Goal: Task Accomplishment & Management: Use online tool/utility

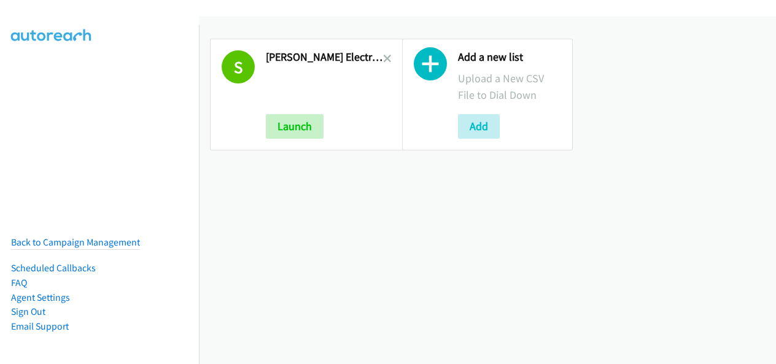
click at [376, 55] on h2 "[PERSON_NAME] Electric Digital Q3 Fy25 Rm Air Se T Cs" at bounding box center [324, 57] width 117 height 14
click at [383, 56] on icon at bounding box center [387, 59] width 9 height 9
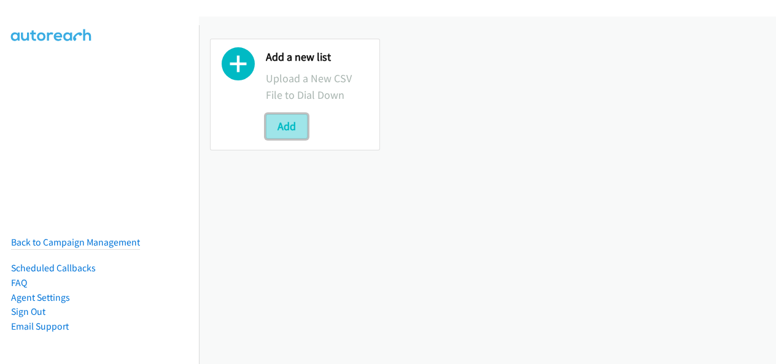
click at [301, 131] on button "Add" at bounding box center [287, 126] width 42 height 25
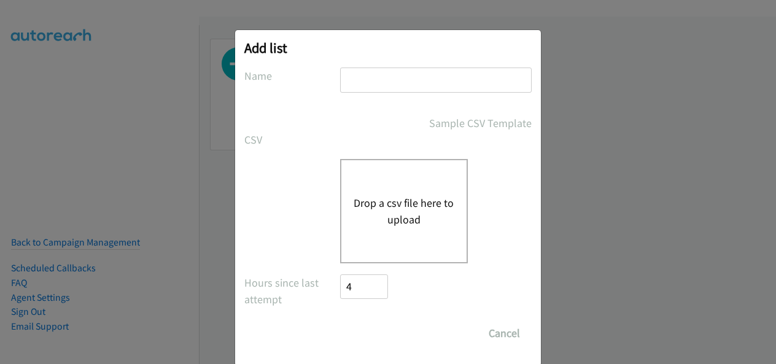
click at [346, 66] on div "Add list No phone fields were returned for that Report or List View Please uplo…" at bounding box center [388, 198] width 306 height 336
drag, startPoint x: 352, startPoint y: 74, endPoint x: 366, endPoint y: 101, distance: 30.2
click at [352, 74] on input "text" at bounding box center [436, 80] width 192 height 25
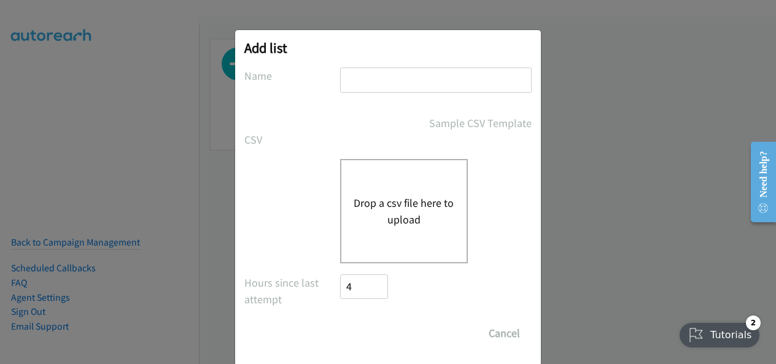
type input "Schneider Electric Digital Q3FY25 RM AirSeT CS"
click at [396, 219] on button "Drop a csv file here to upload" at bounding box center [404, 211] width 101 height 33
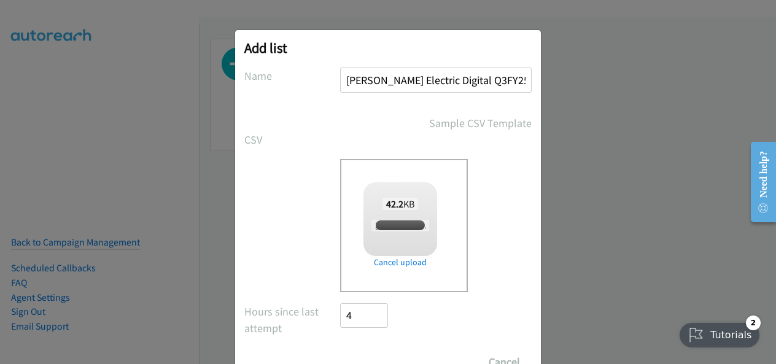
checkbox input "true"
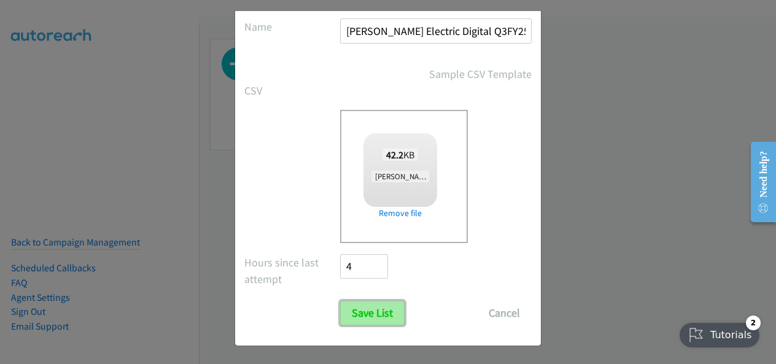
click at [376, 306] on input "Save List" at bounding box center [372, 313] width 64 height 25
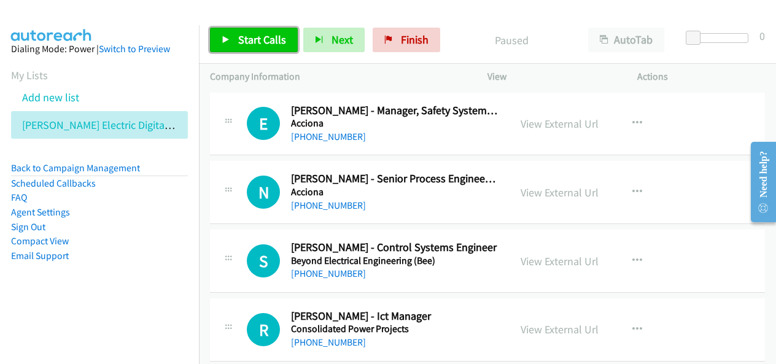
click at [262, 38] on span "Start Calls" at bounding box center [262, 40] width 48 height 14
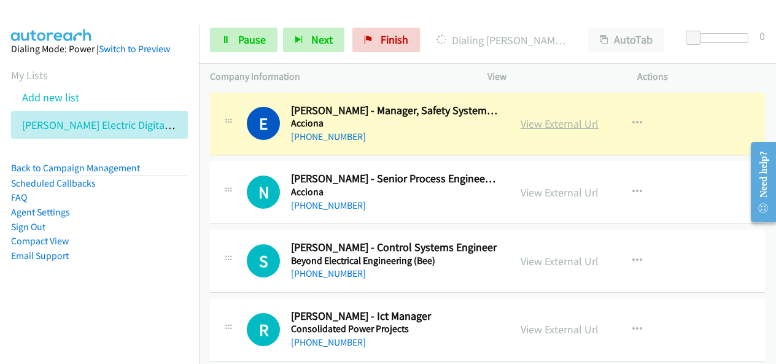
click at [550, 128] on link "View External Url" at bounding box center [560, 124] width 78 height 14
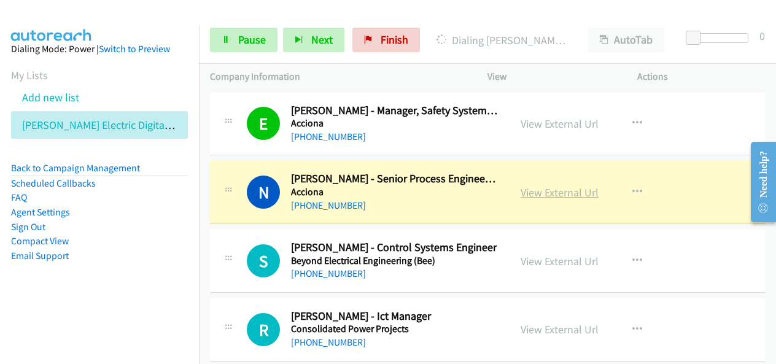
click at [540, 189] on link "View External Url" at bounding box center [560, 192] width 78 height 14
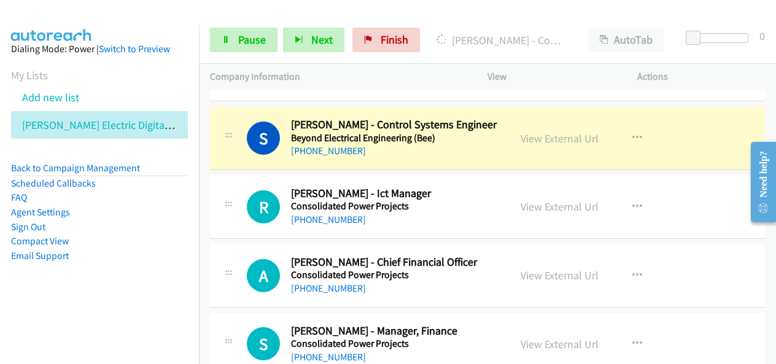
scroll to position [61, 0]
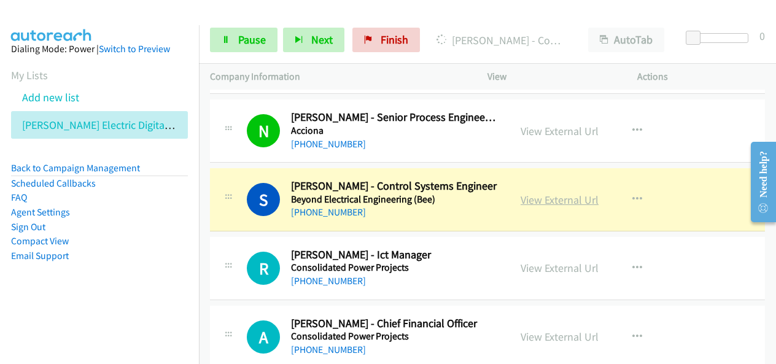
click at [577, 202] on link "View External Url" at bounding box center [560, 200] width 78 height 14
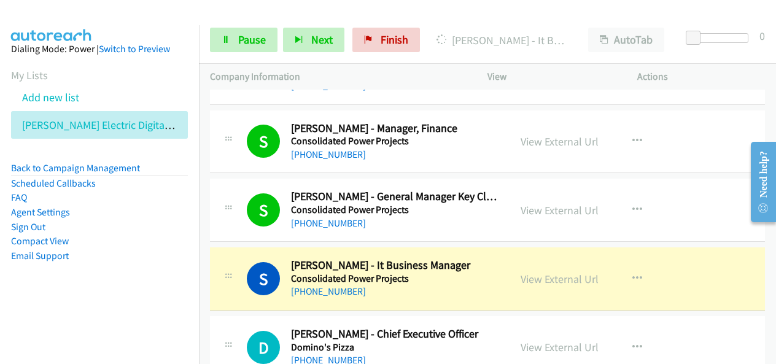
scroll to position [430, 0]
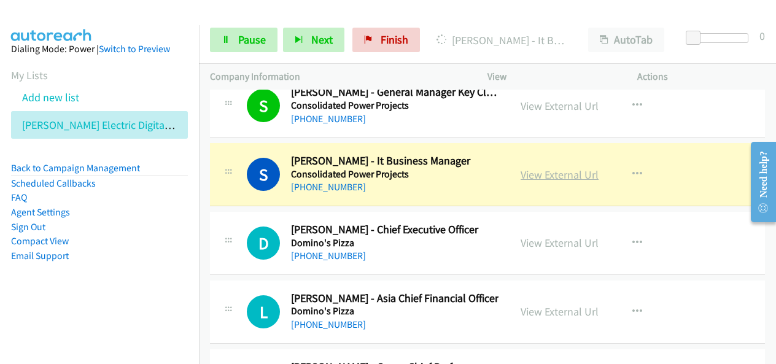
click at [561, 170] on link "View External Url" at bounding box center [560, 175] width 78 height 14
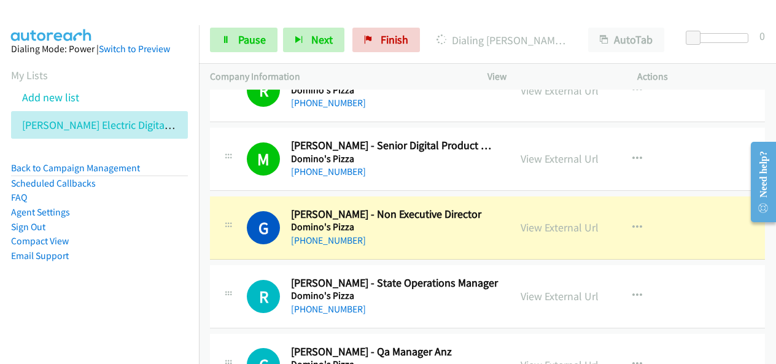
scroll to position [921, 0]
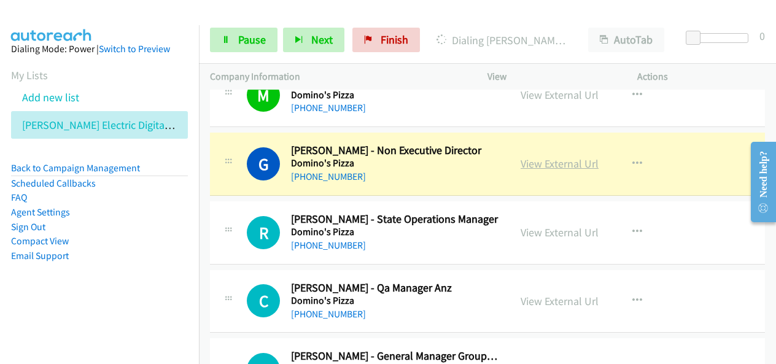
click at [546, 160] on link "View External Url" at bounding box center [560, 164] width 78 height 14
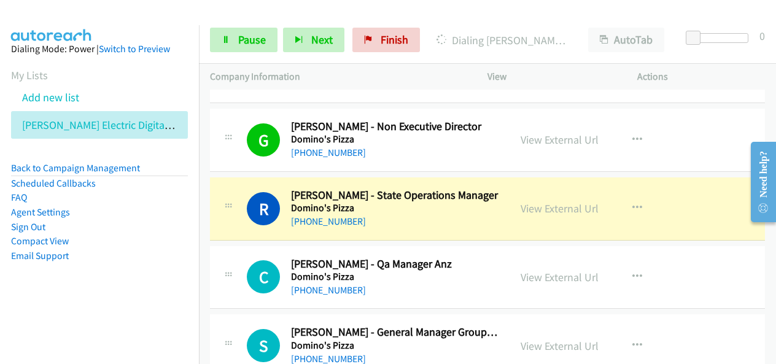
scroll to position [983, 0]
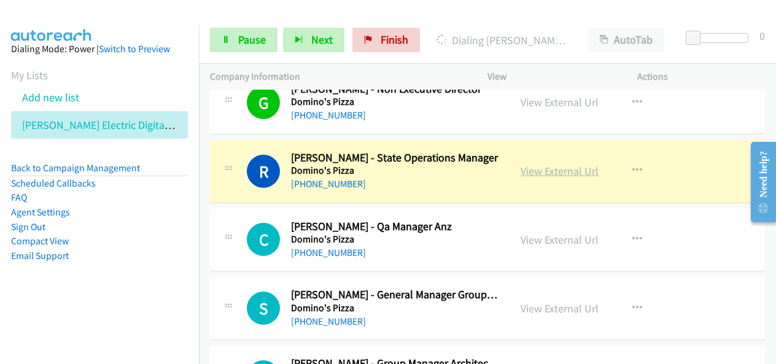
click at [567, 164] on link "View External Url" at bounding box center [560, 171] width 78 height 14
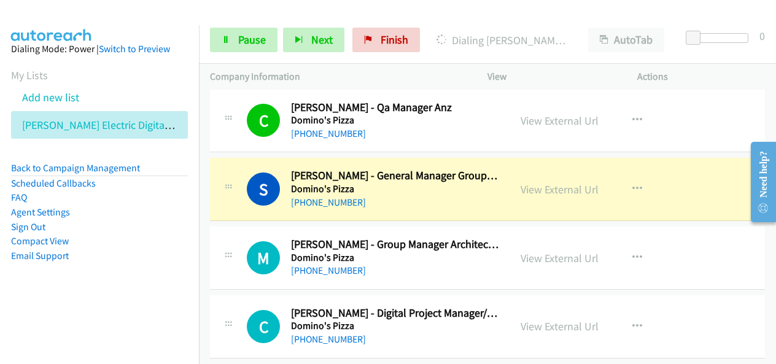
scroll to position [1105, 0]
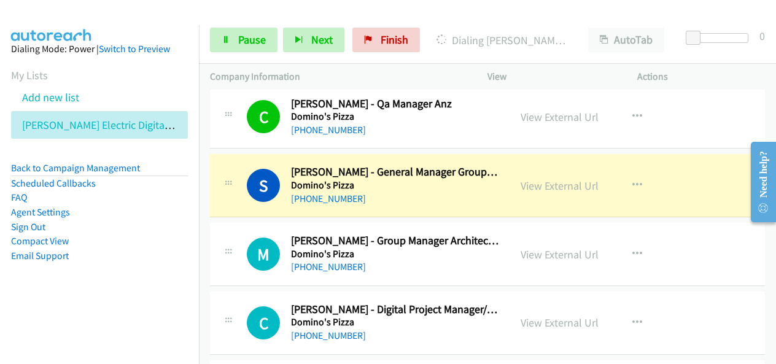
click at [157, 281] on aside "Dialing Mode: Power | Switch to Preview My Lists Add new list [PERSON_NAME] Ele…" at bounding box center [99, 172] width 199 height 294
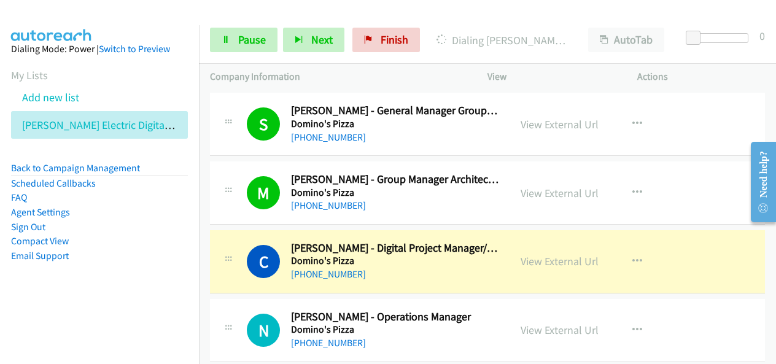
scroll to position [1228, 0]
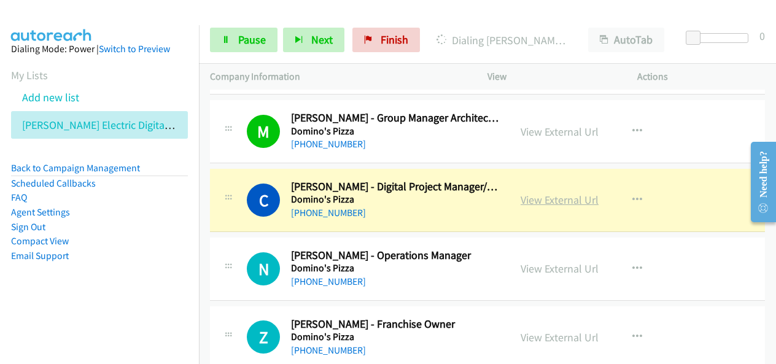
click at [537, 193] on link "View External Url" at bounding box center [560, 200] width 78 height 14
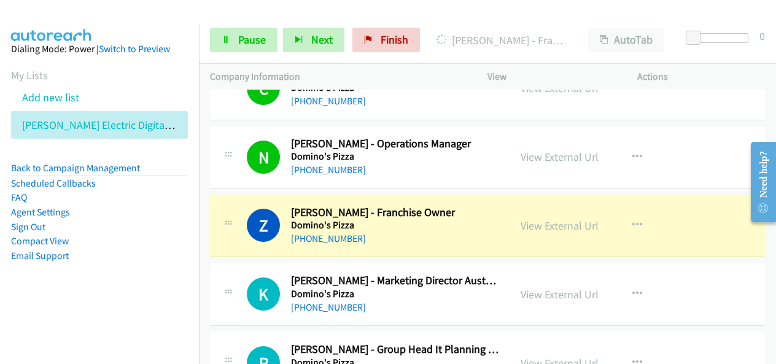
scroll to position [1351, 0]
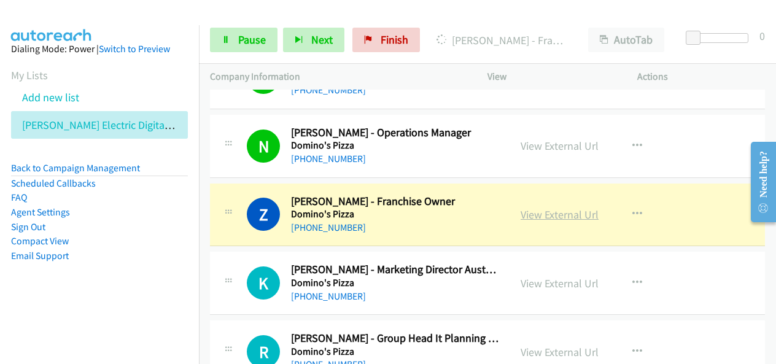
click at [557, 208] on link "View External Url" at bounding box center [560, 215] width 78 height 14
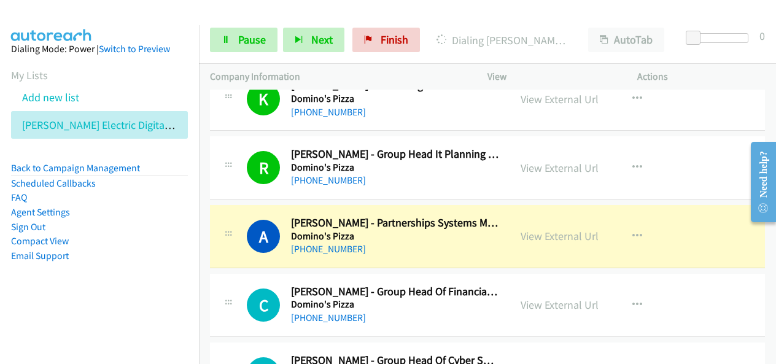
scroll to position [1597, 0]
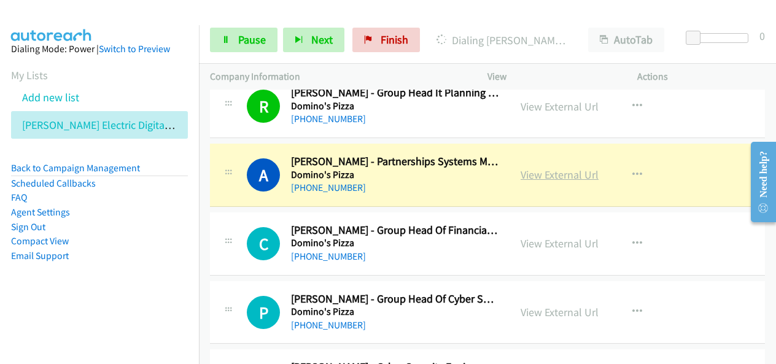
click at [539, 170] on link "View External Url" at bounding box center [560, 175] width 78 height 14
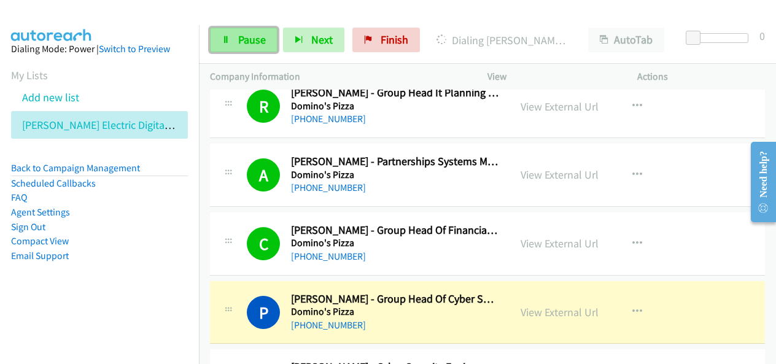
click at [265, 29] on link "Pause" at bounding box center [244, 40] width 68 height 25
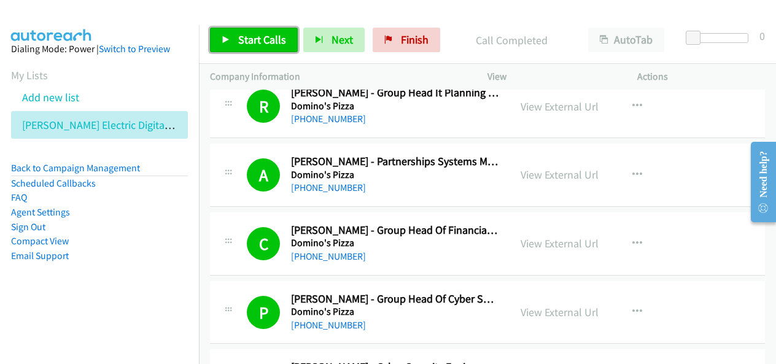
click at [260, 34] on span "Start Calls" at bounding box center [262, 40] width 48 height 14
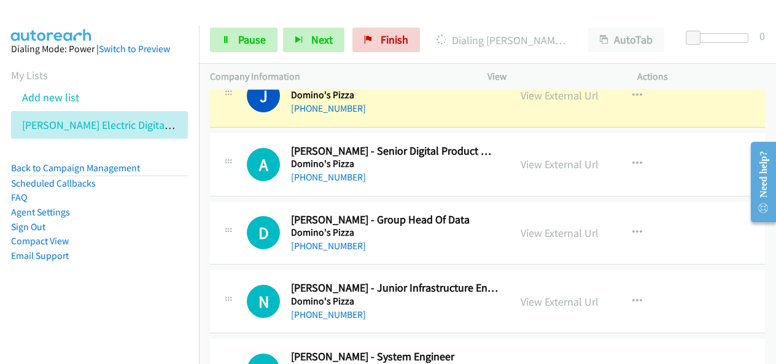
scroll to position [2026, 0]
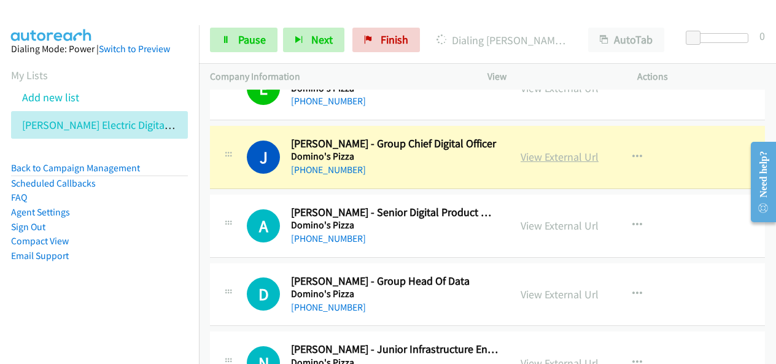
click at [560, 152] on link "View External Url" at bounding box center [560, 157] width 78 height 14
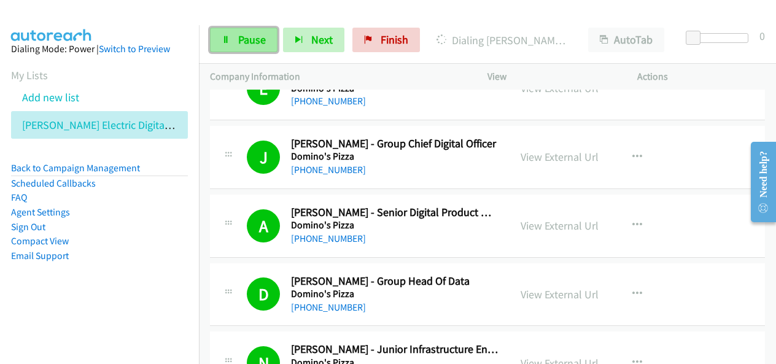
click at [259, 45] on span "Pause" at bounding box center [252, 40] width 28 height 14
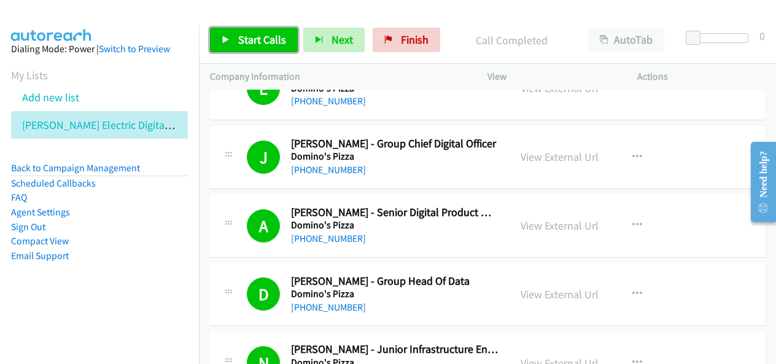
click at [282, 31] on link "Start Calls" at bounding box center [254, 40] width 88 height 25
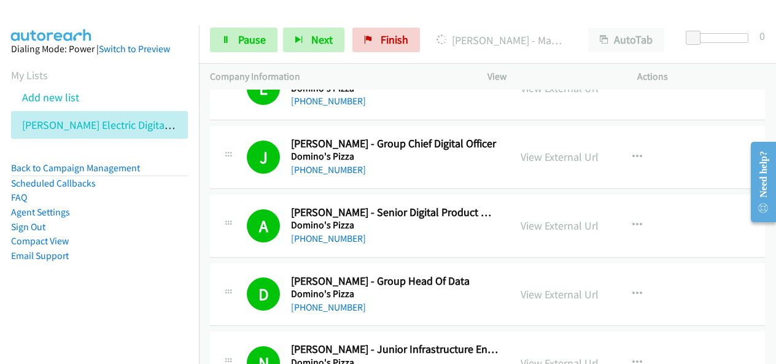
click at [136, 202] on li "FAQ" at bounding box center [99, 197] width 177 height 15
click at [484, 15] on div at bounding box center [382, 23] width 765 height 47
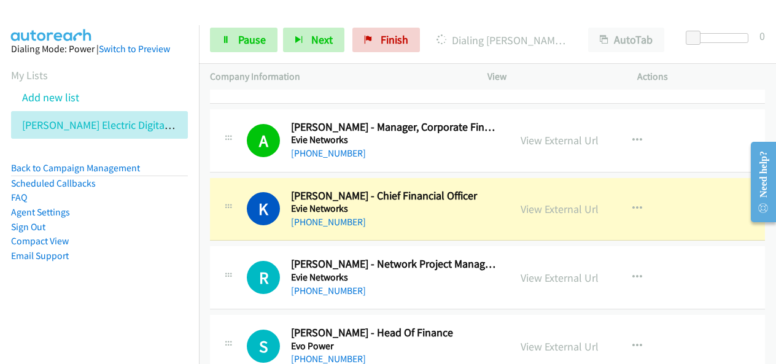
scroll to position [2456, 0]
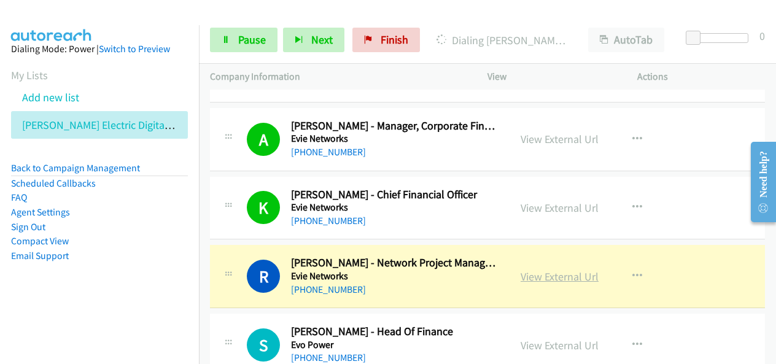
click at [565, 270] on link "View External Url" at bounding box center [560, 277] width 78 height 14
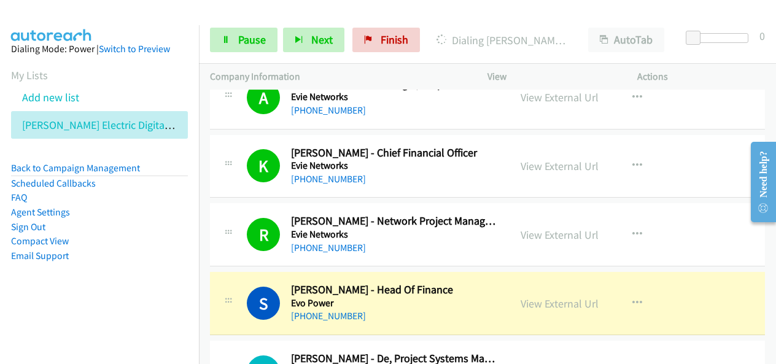
scroll to position [2518, 0]
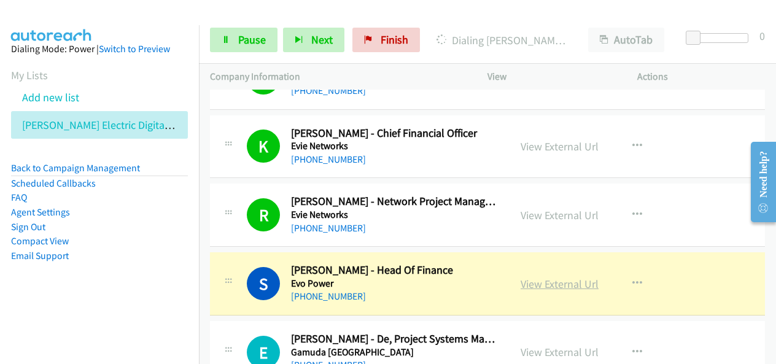
click at [581, 277] on link "View External Url" at bounding box center [560, 284] width 78 height 14
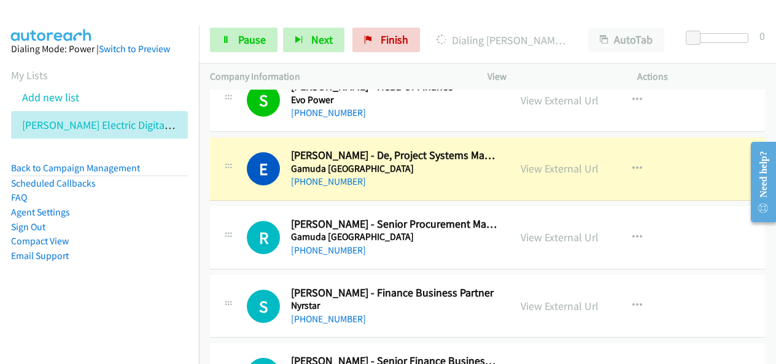
scroll to position [2702, 0]
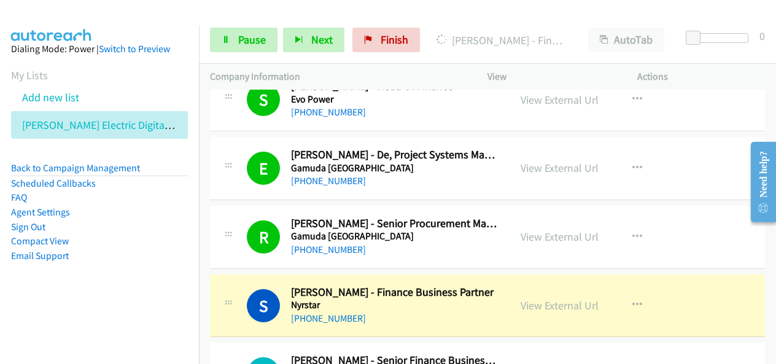
click at [114, 205] on li "Agent Settings" at bounding box center [99, 212] width 177 height 15
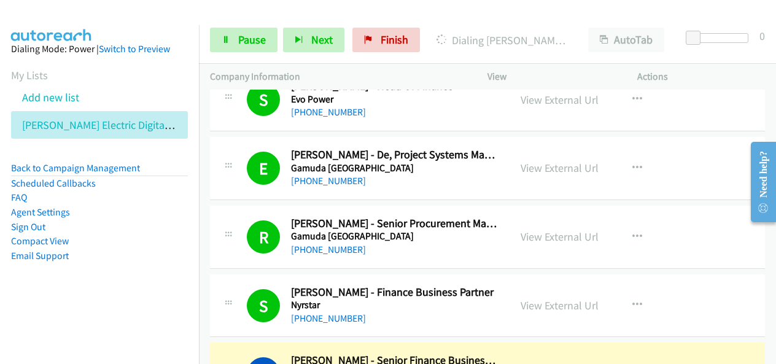
click at [136, 255] on li "Email Support" at bounding box center [99, 256] width 177 height 15
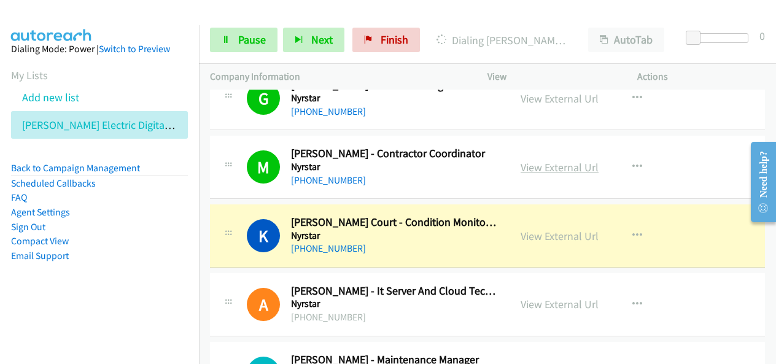
scroll to position [3316, 0]
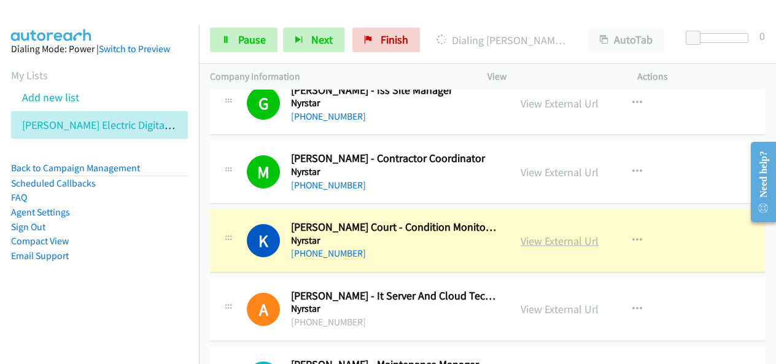
click at [550, 234] on link "View External Url" at bounding box center [560, 241] width 78 height 14
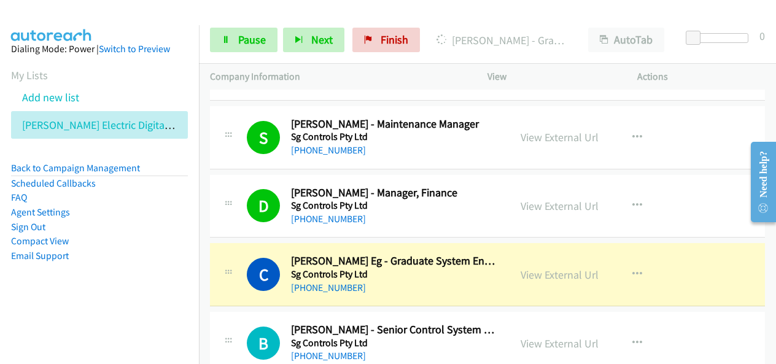
scroll to position [3684, 0]
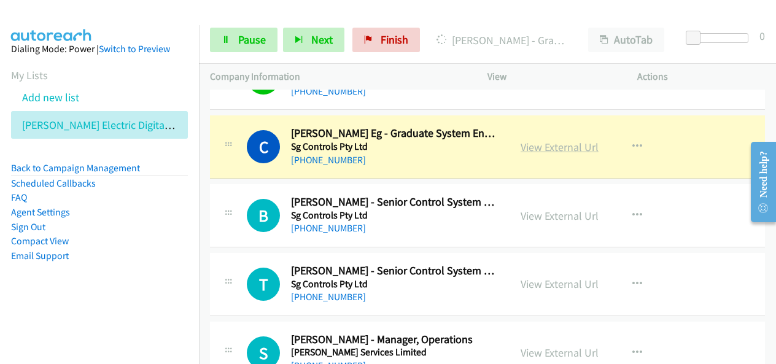
click at [534, 140] on link "View External Url" at bounding box center [560, 147] width 78 height 14
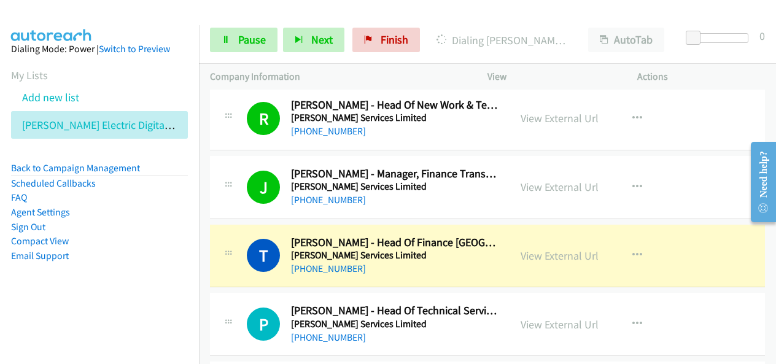
scroll to position [4667, 0]
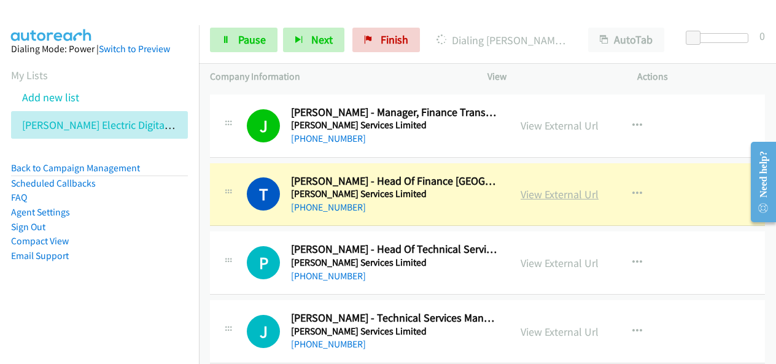
click at [562, 187] on link "View External Url" at bounding box center [560, 194] width 78 height 14
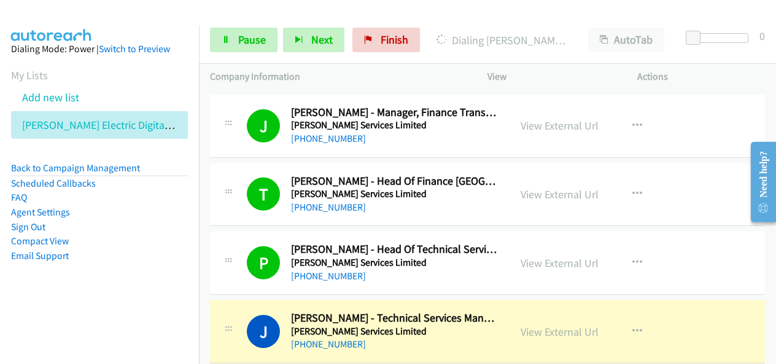
drag, startPoint x: 163, startPoint y: 277, endPoint x: 185, endPoint y: 277, distance: 22.1
click at [163, 277] on aside "Dialing Mode: Power | Switch to Preview My Lists Add new list [PERSON_NAME] Ele…" at bounding box center [99, 172] width 199 height 294
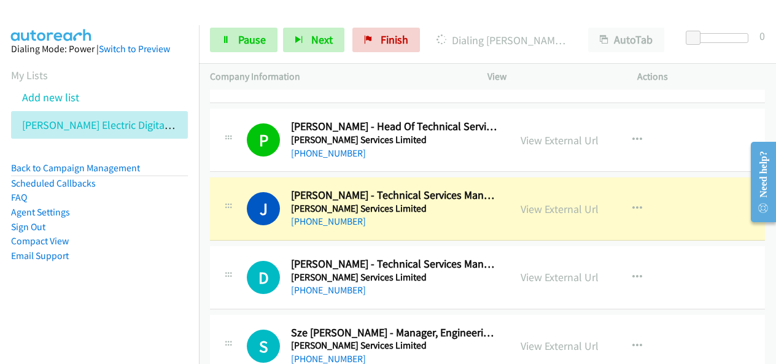
click at [130, 265] on aside "Dialing Mode: Power | Switch to Preview My Lists Add new list [PERSON_NAME] Ele…" at bounding box center [99, 172] width 199 height 294
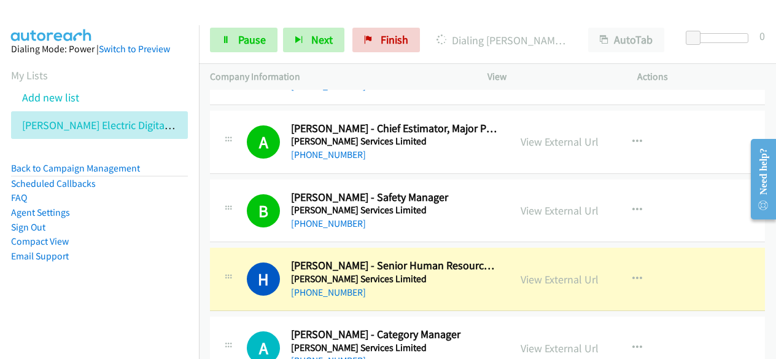
scroll to position [5220, 0]
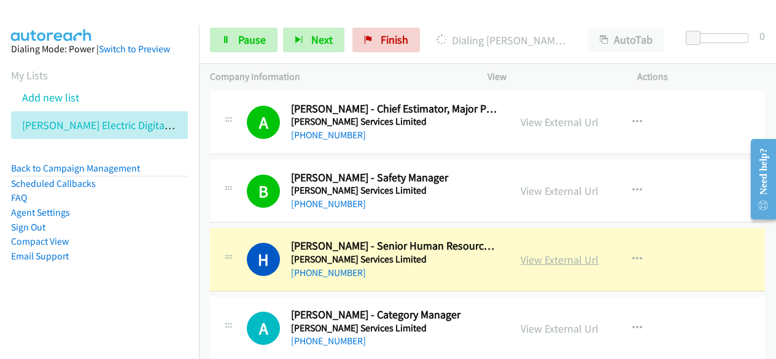
click at [538, 252] on link "View External Url" at bounding box center [560, 259] width 78 height 14
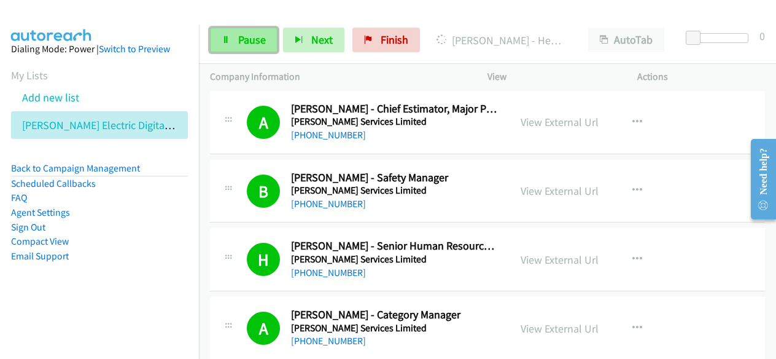
click at [253, 49] on link "Pause" at bounding box center [244, 40] width 68 height 25
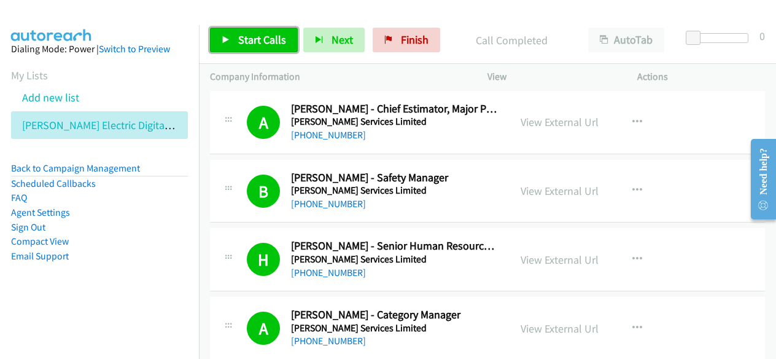
click at [273, 37] on span "Start Calls" at bounding box center [262, 40] width 48 height 14
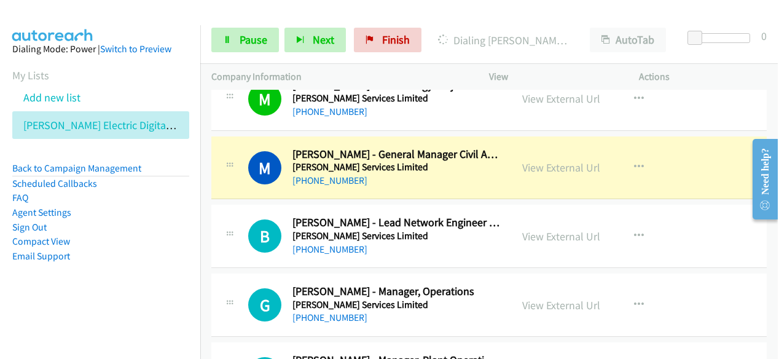
scroll to position [6693, 0]
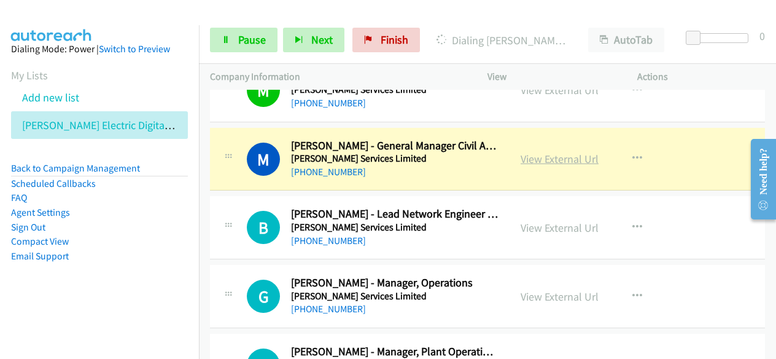
click at [564, 152] on link "View External Url" at bounding box center [560, 159] width 78 height 14
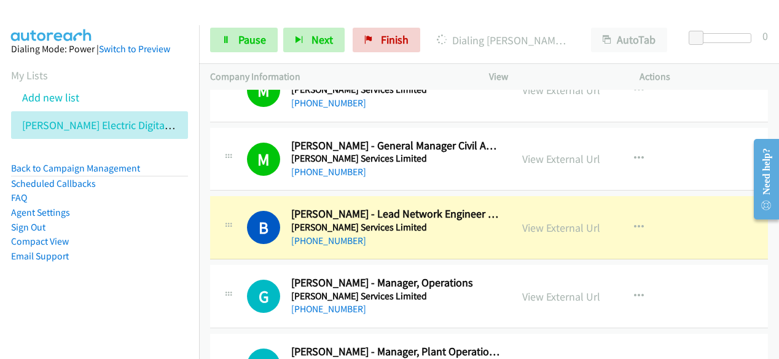
drag, startPoint x: 354, startPoint y: 192, endPoint x: 500, endPoint y: 204, distance: 147.3
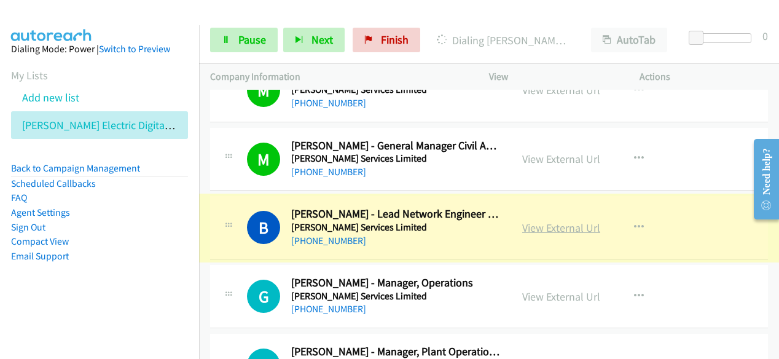
click at [536, 220] on link "View External Url" at bounding box center [561, 227] width 78 height 14
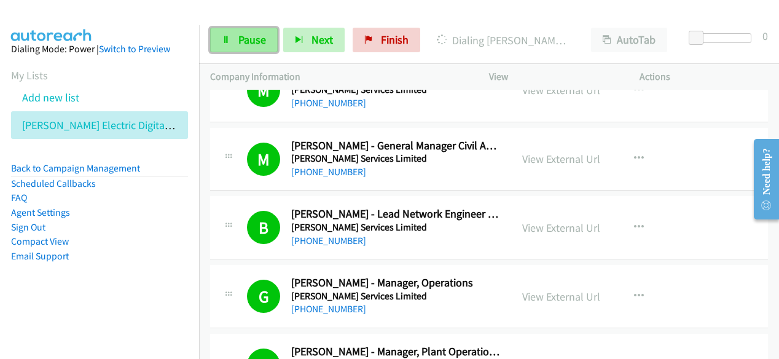
click at [238, 31] on link "Pause" at bounding box center [244, 40] width 68 height 25
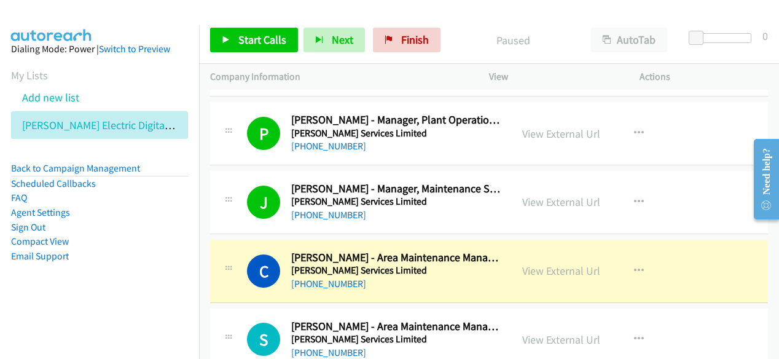
scroll to position [6939, 0]
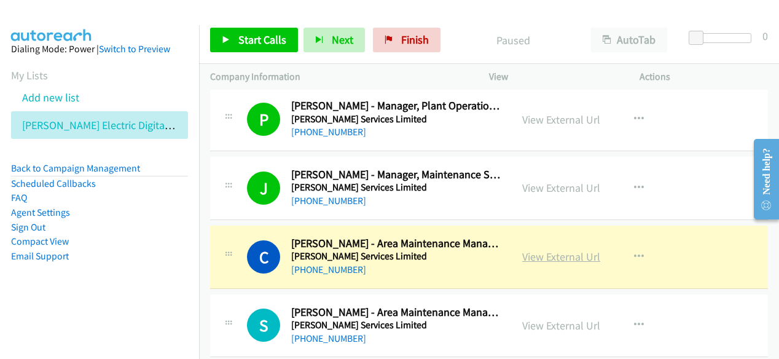
click at [550, 249] on link "View External Url" at bounding box center [561, 256] width 78 height 14
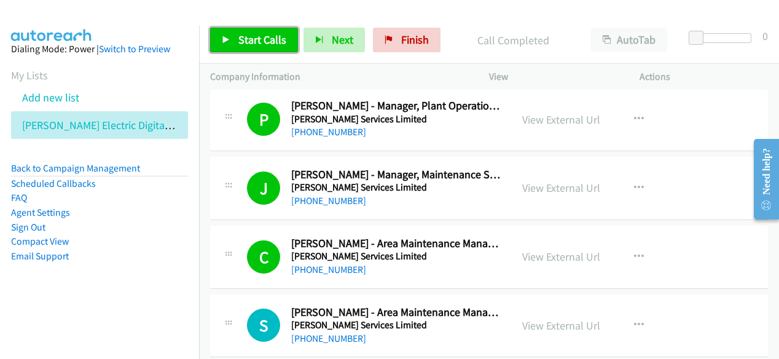
click at [270, 35] on span "Start Calls" at bounding box center [262, 40] width 48 height 14
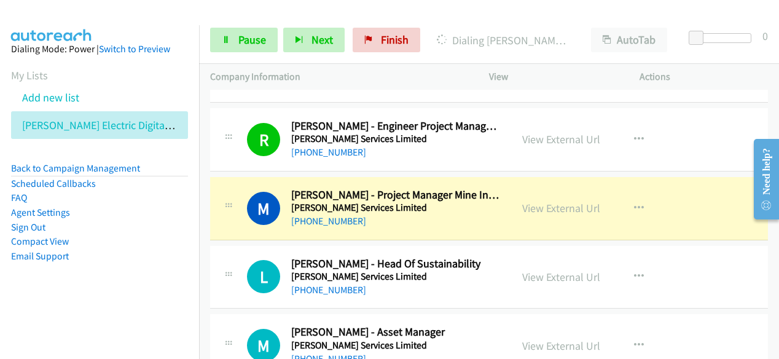
scroll to position [8106, 0]
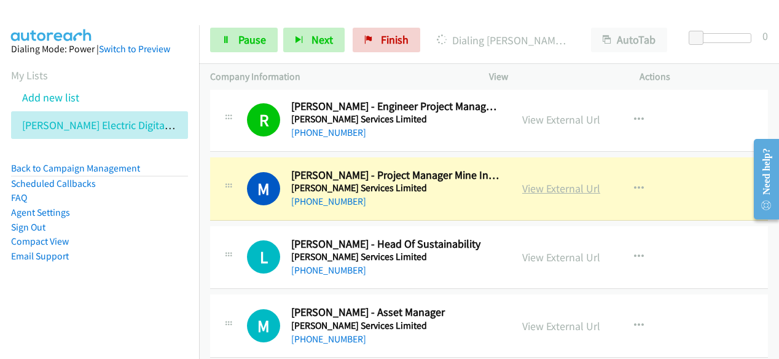
click at [548, 181] on link "View External Url" at bounding box center [561, 188] width 78 height 14
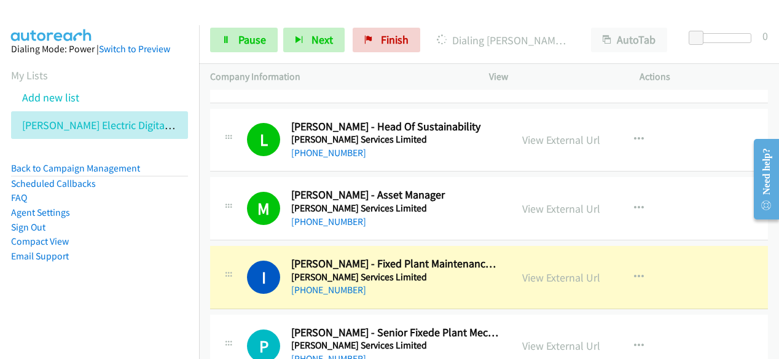
scroll to position [8290, 0]
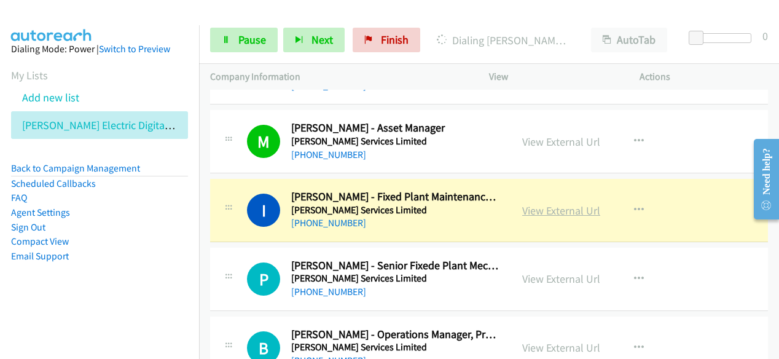
click at [560, 203] on link "View External Url" at bounding box center [561, 210] width 78 height 14
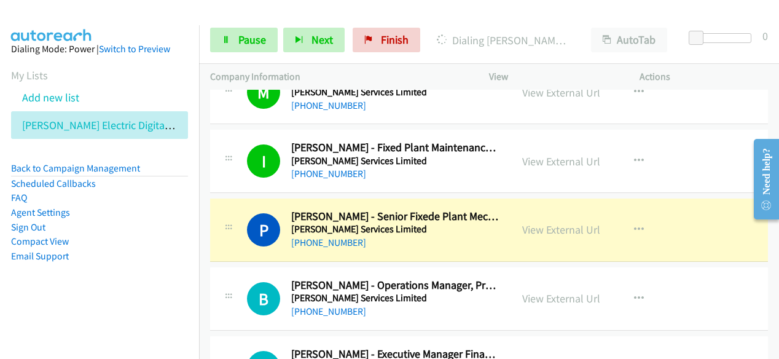
scroll to position [8351, 0]
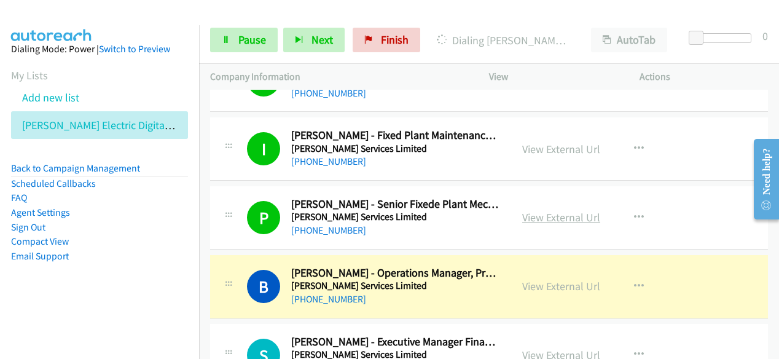
click at [560, 210] on link "View External Url" at bounding box center [561, 217] width 78 height 14
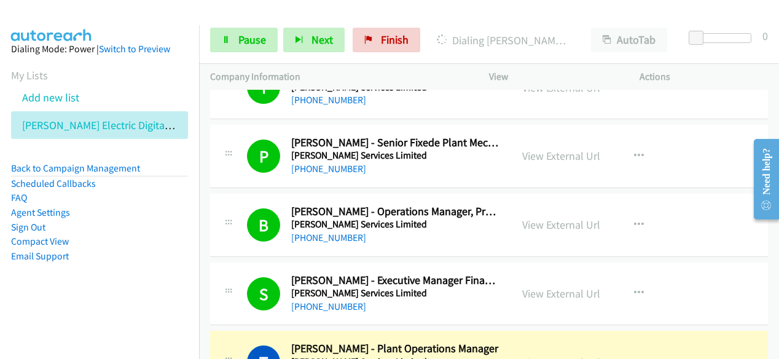
scroll to position [8536, 0]
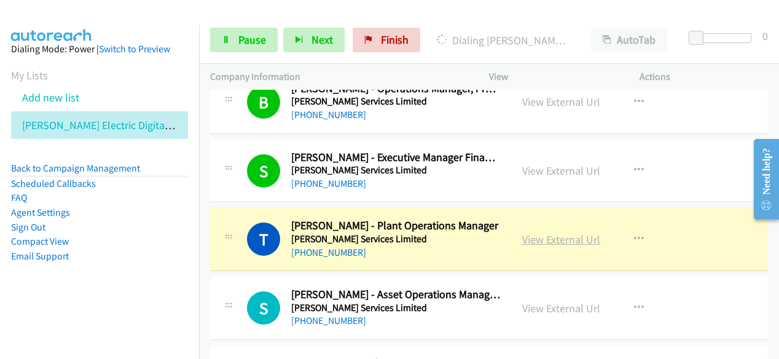
click at [537, 232] on link "View External Url" at bounding box center [561, 239] width 78 height 14
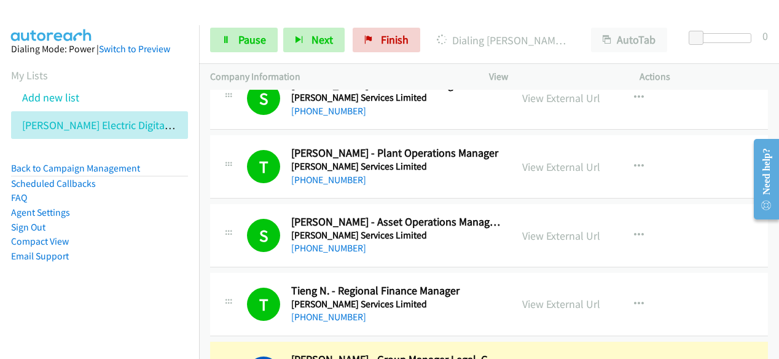
scroll to position [8781, 0]
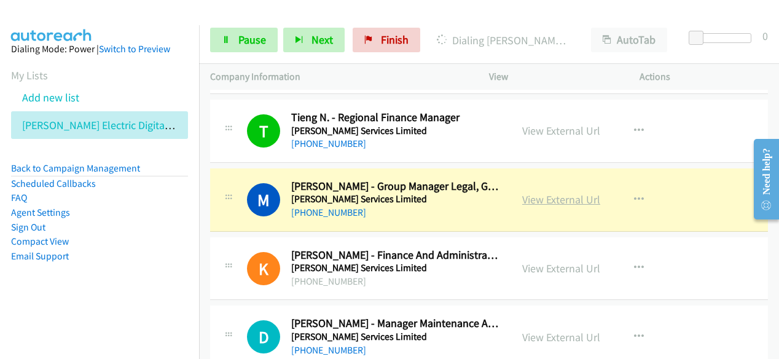
click at [550, 192] on link "View External Url" at bounding box center [561, 199] width 78 height 14
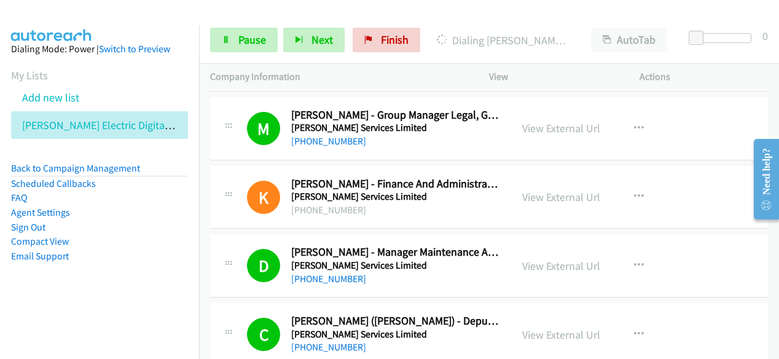
scroll to position [9027, 0]
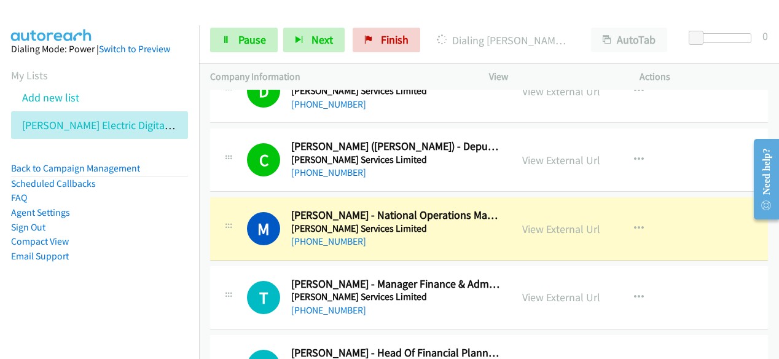
drag, startPoint x: 438, startPoint y: 214, endPoint x: 451, endPoint y: 214, distance: 12.3
click at [438, 234] on div "[PHONE_NUMBER]" at bounding box center [395, 241] width 209 height 15
click at [557, 222] on link "View External Url" at bounding box center [561, 229] width 78 height 14
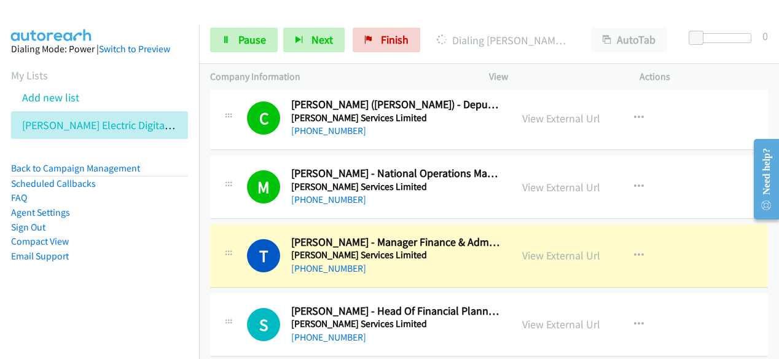
scroll to position [9088, 0]
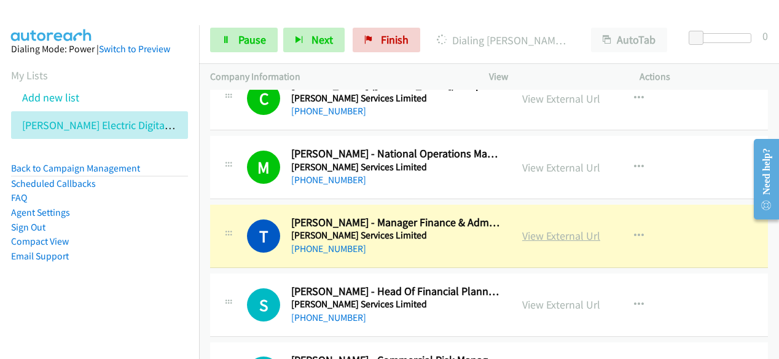
click at [560, 228] on link "View External Url" at bounding box center [561, 235] width 78 height 14
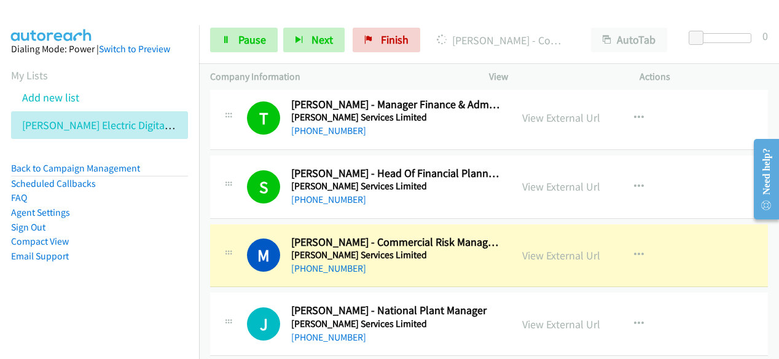
scroll to position [9211, 0]
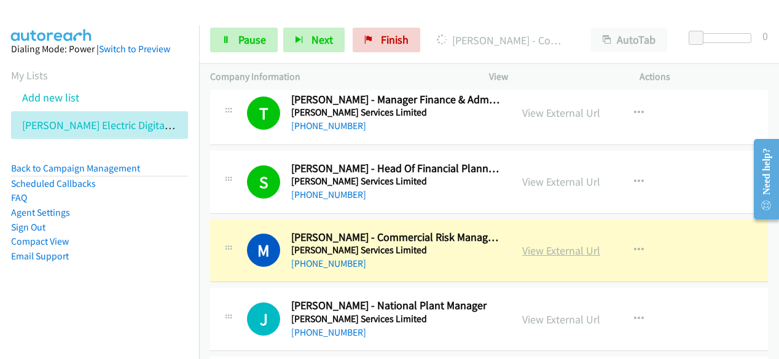
drag, startPoint x: 547, startPoint y: 220, endPoint x: 523, endPoint y: 224, distance: 23.6
click at [461, 244] on h5 "[PERSON_NAME] Services Limited" at bounding box center [395, 250] width 209 height 12
click at [550, 243] on link "View External Url" at bounding box center [561, 250] width 78 height 14
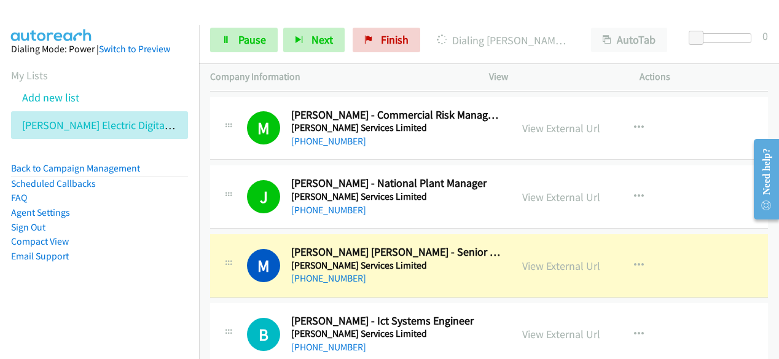
scroll to position [9334, 0]
click at [544, 258] on link "View External Url" at bounding box center [561, 265] width 78 height 14
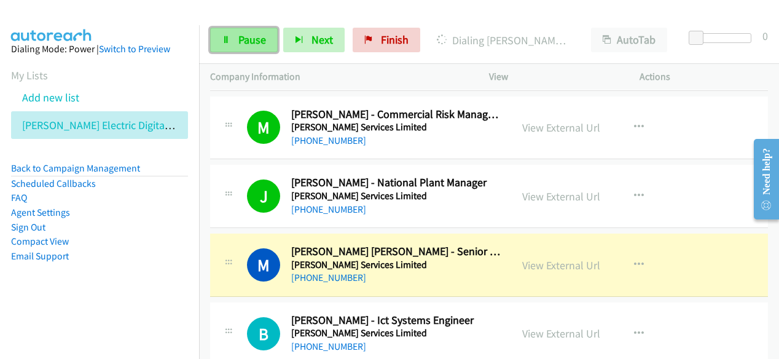
click at [274, 39] on link "Pause" at bounding box center [244, 40] width 68 height 25
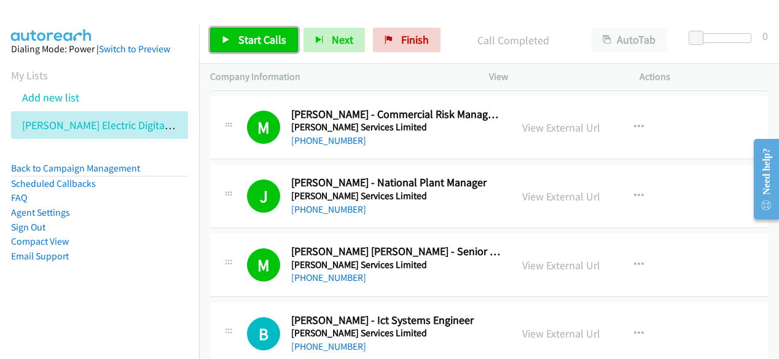
click at [268, 41] on span "Start Calls" at bounding box center [262, 40] width 48 height 14
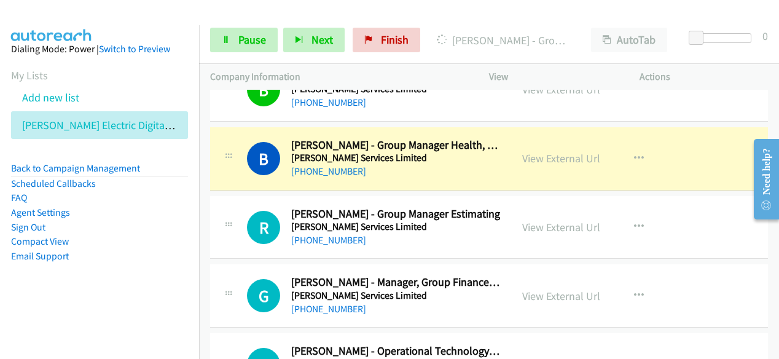
scroll to position [9579, 0]
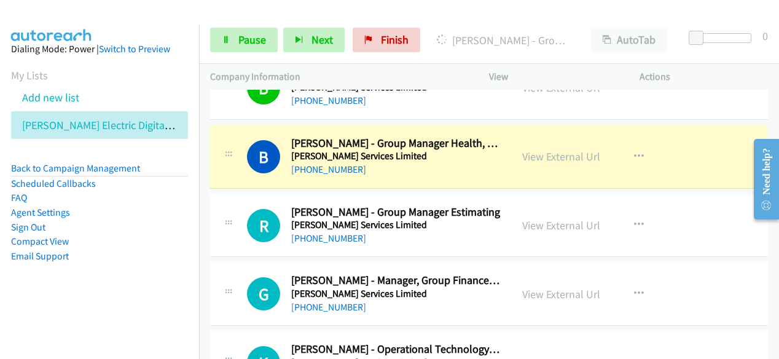
click at [559, 148] on div "View External Url" at bounding box center [561, 156] width 78 height 17
click at [560, 149] on link "View External Url" at bounding box center [561, 156] width 78 height 14
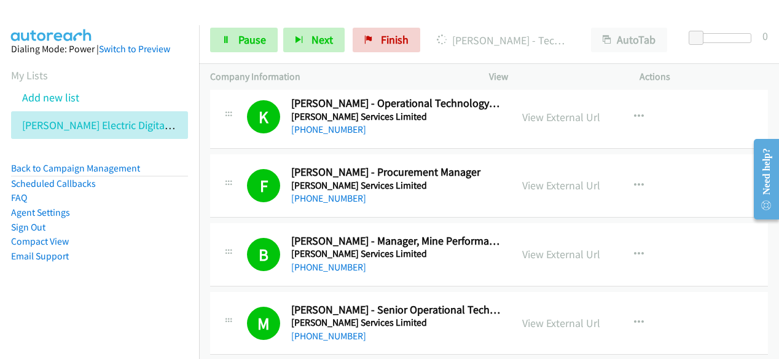
scroll to position [9764, 0]
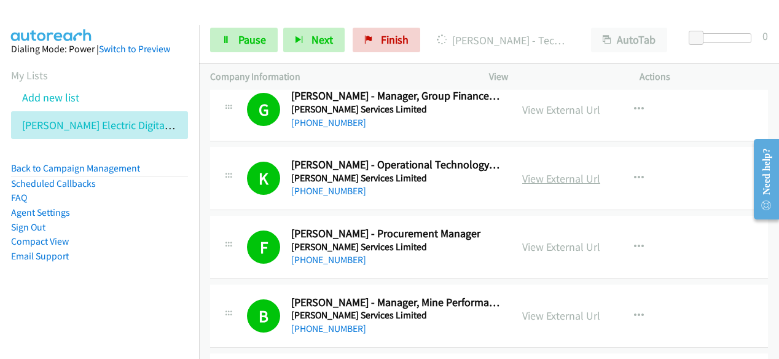
click at [573, 171] on link "View External Url" at bounding box center [561, 178] width 78 height 14
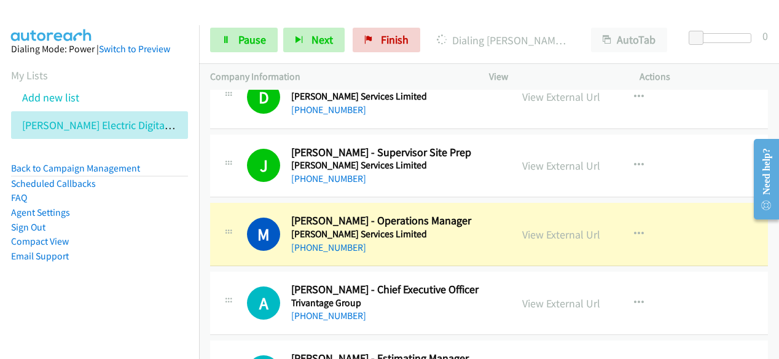
scroll to position [10439, 0]
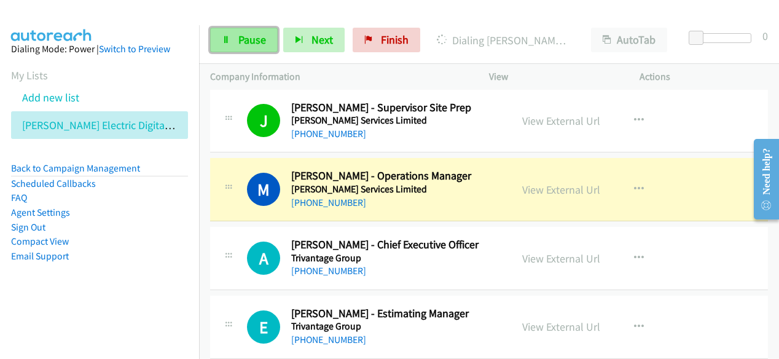
click at [242, 36] on span "Pause" at bounding box center [252, 40] width 28 height 14
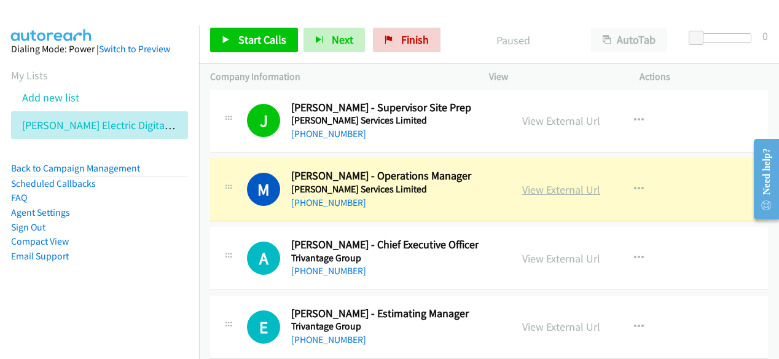
click at [547, 182] on link "View External Url" at bounding box center [561, 189] width 78 height 14
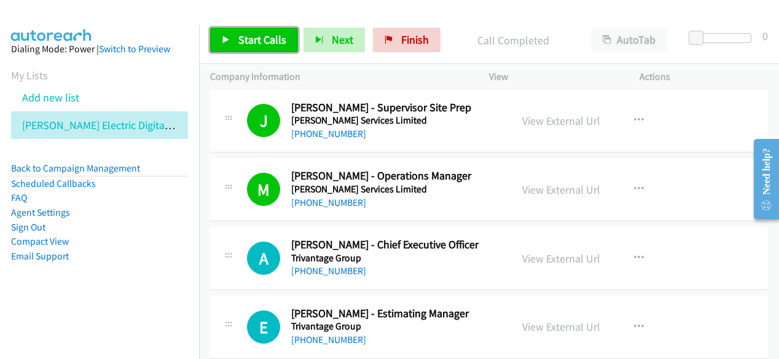
click at [264, 41] on span "Start Calls" at bounding box center [262, 40] width 48 height 14
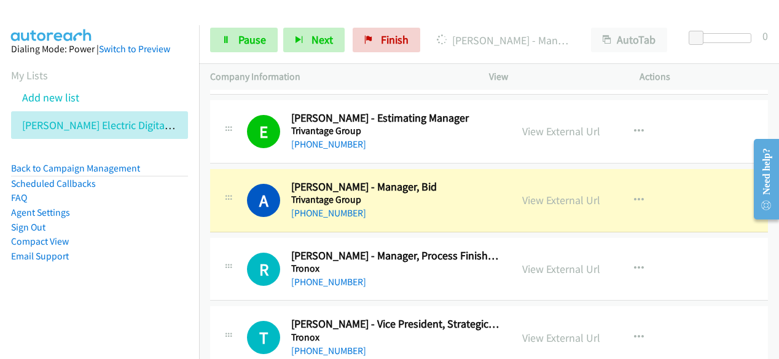
scroll to position [10623, 0]
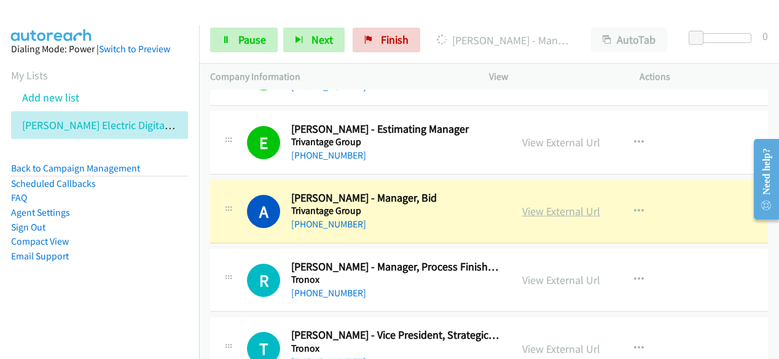
click at [549, 204] on link "View External Url" at bounding box center [561, 211] width 78 height 14
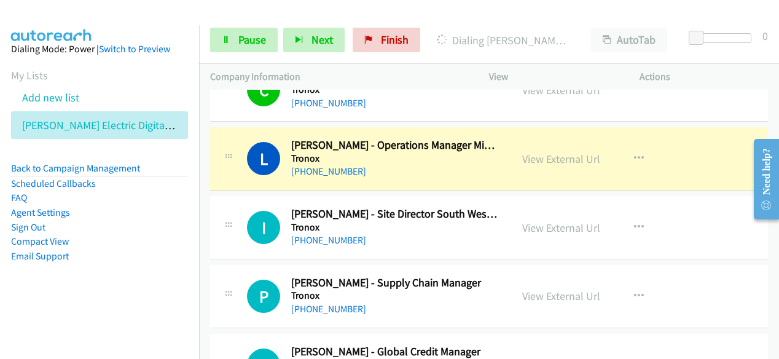
scroll to position [11237, 0]
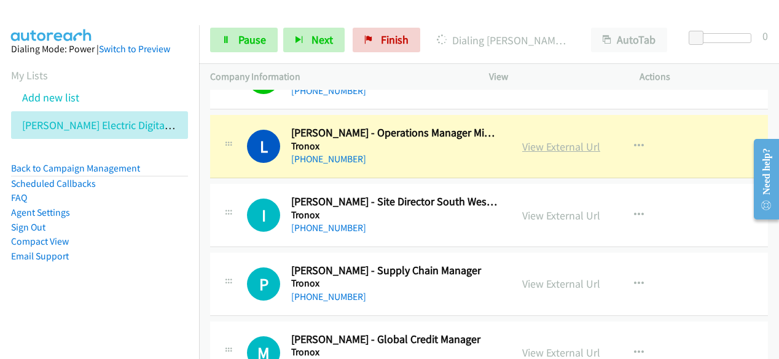
click at [562, 139] on link "View External Url" at bounding box center [561, 146] width 78 height 14
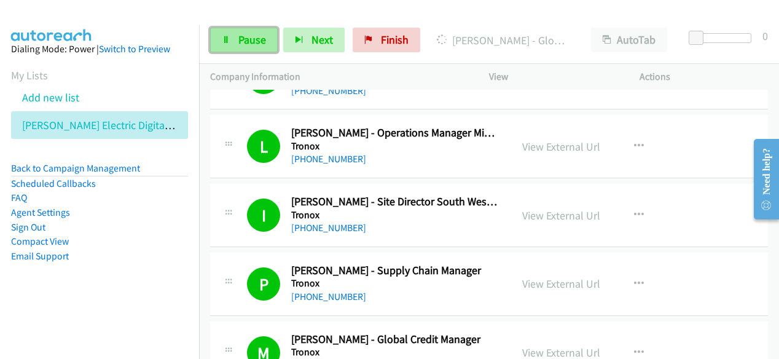
click at [273, 49] on link "Pause" at bounding box center [244, 40] width 68 height 25
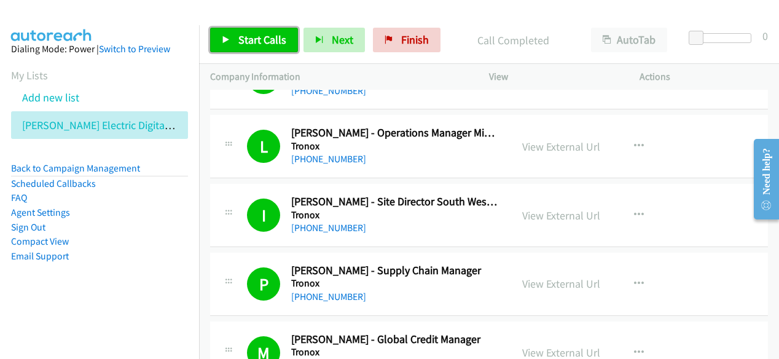
click at [273, 34] on span "Start Calls" at bounding box center [262, 40] width 48 height 14
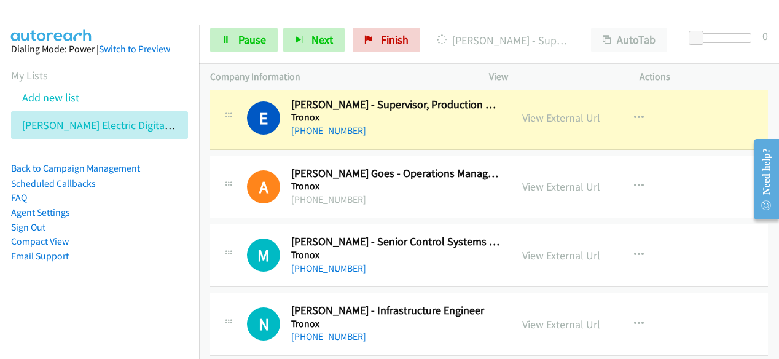
scroll to position [12097, 0]
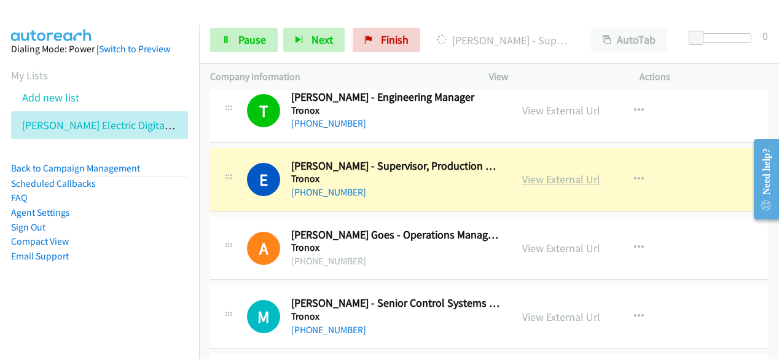
click at [550, 172] on link "View External Url" at bounding box center [561, 179] width 78 height 14
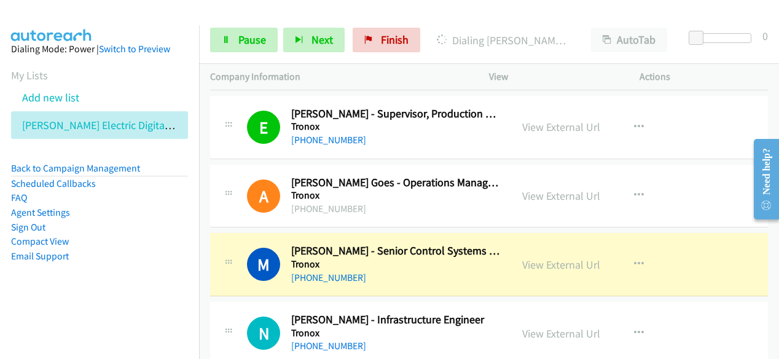
scroll to position [12220, 0]
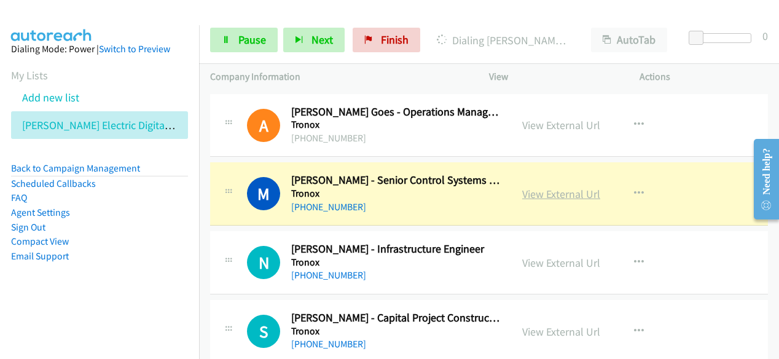
click at [561, 187] on link "View External Url" at bounding box center [561, 194] width 78 height 14
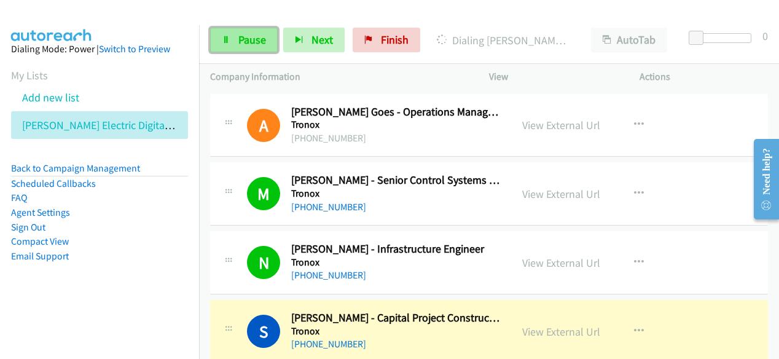
click at [255, 49] on link "Pause" at bounding box center [244, 40] width 68 height 25
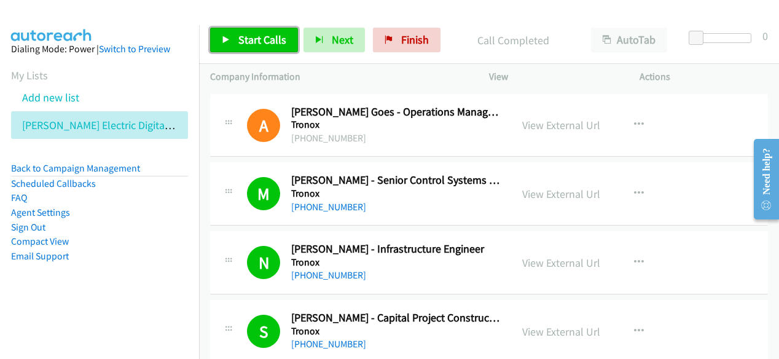
click at [259, 41] on span "Start Calls" at bounding box center [262, 40] width 48 height 14
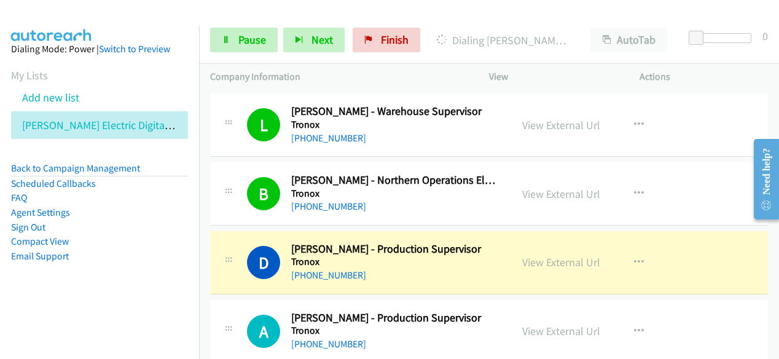
scroll to position [12711, 0]
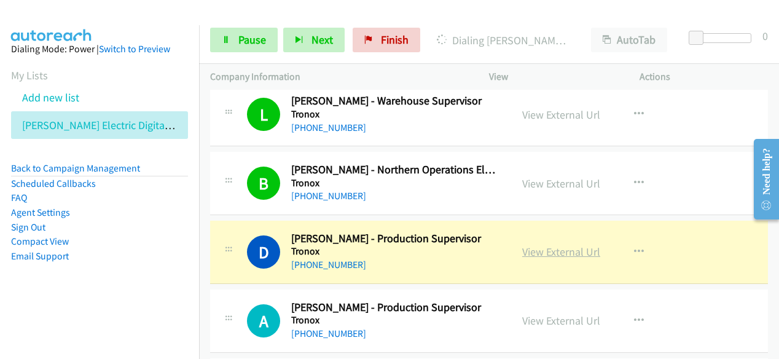
click at [570, 244] on link "View External Url" at bounding box center [561, 251] width 78 height 14
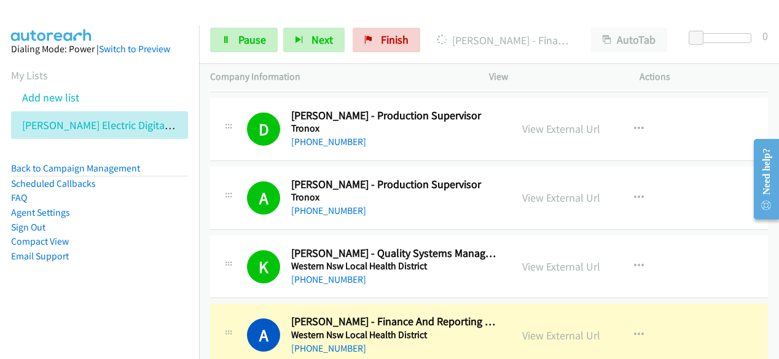
scroll to position [12895, 0]
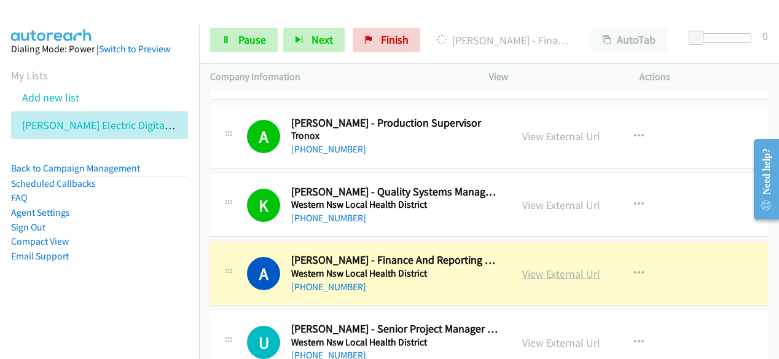
click at [572, 267] on link "View External Url" at bounding box center [561, 274] width 78 height 14
click at [548, 267] on link "View External Url" at bounding box center [561, 274] width 78 height 14
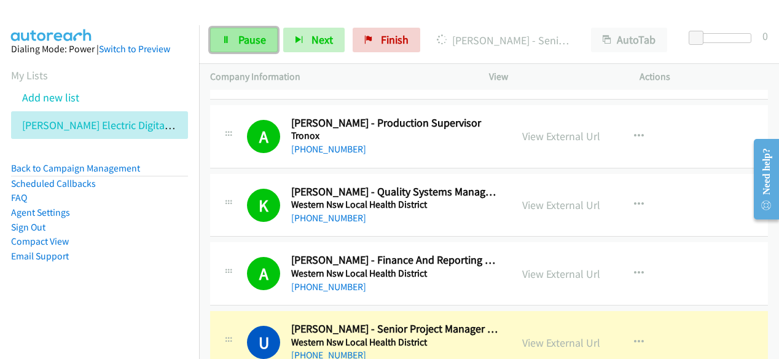
click at [257, 34] on span "Pause" at bounding box center [252, 40] width 28 height 14
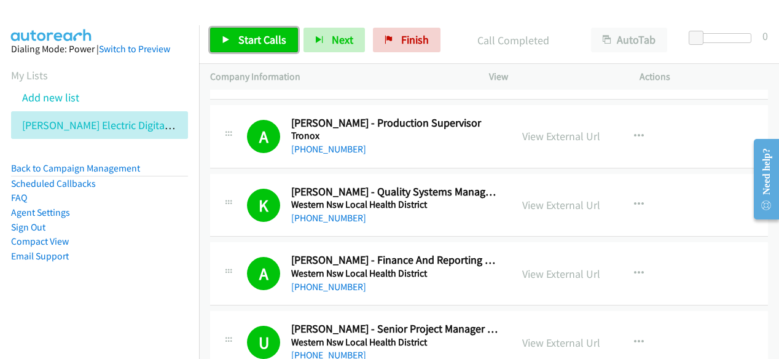
drag, startPoint x: 284, startPoint y: 44, endPoint x: 292, endPoint y: 26, distance: 19.8
click at [284, 44] on link "Start Calls" at bounding box center [254, 40] width 88 height 25
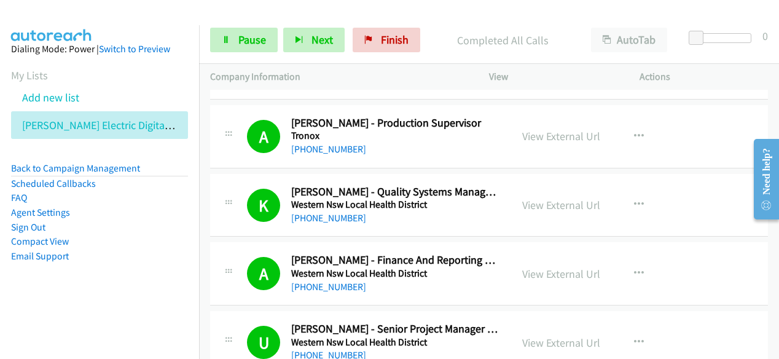
click at [133, 260] on li "Email Support" at bounding box center [99, 256] width 177 height 15
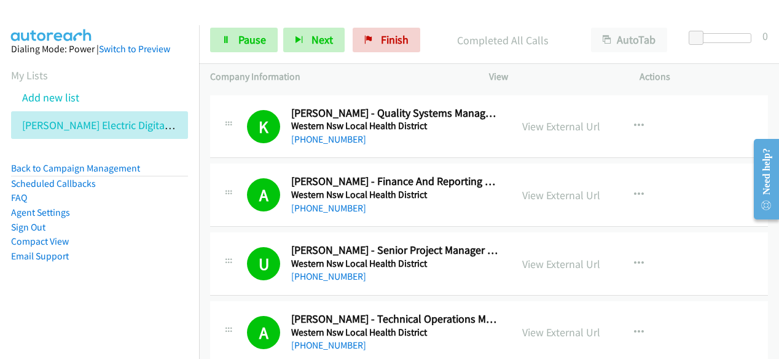
scroll to position [13018, 0]
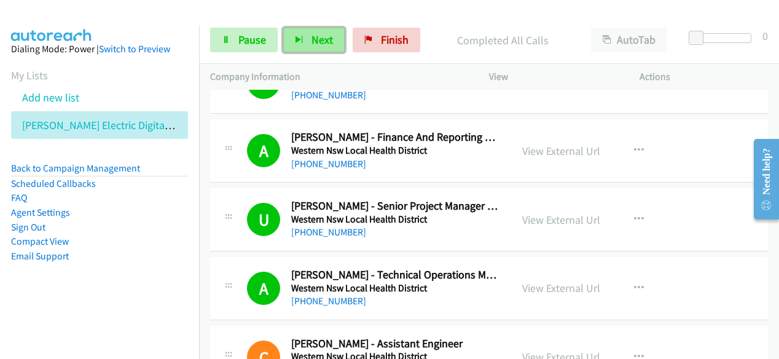
click at [319, 37] on span "Next" at bounding box center [321, 40] width 21 height 14
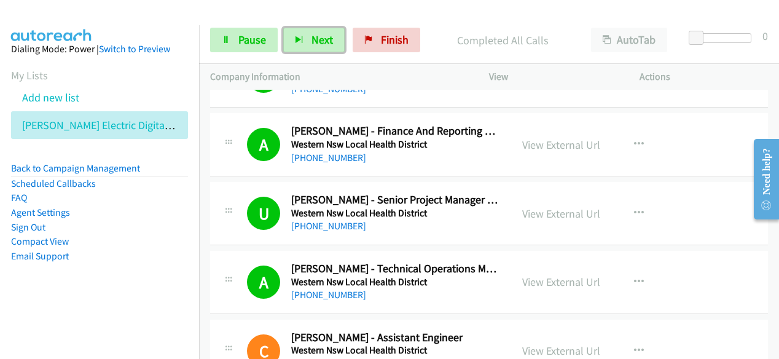
scroll to position [13026, 0]
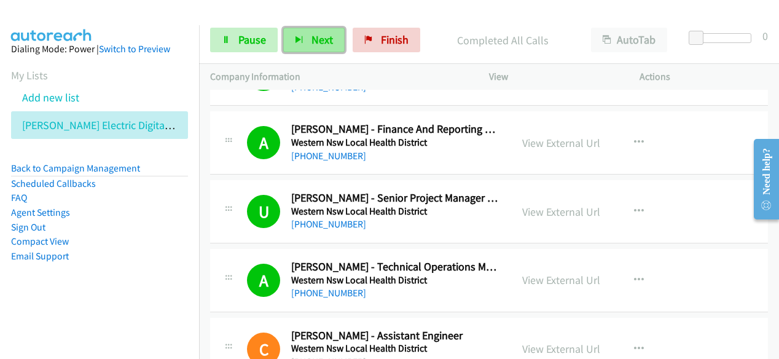
click at [307, 36] on button "Next" at bounding box center [313, 40] width 61 height 25
click at [330, 39] on span "Next" at bounding box center [321, 40] width 21 height 14
click at [305, 39] on button "Next" at bounding box center [313, 40] width 61 height 25
click at [313, 39] on span "Next" at bounding box center [321, 40] width 21 height 14
click at [313, 36] on span "Next" at bounding box center [321, 40] width 21 height 14
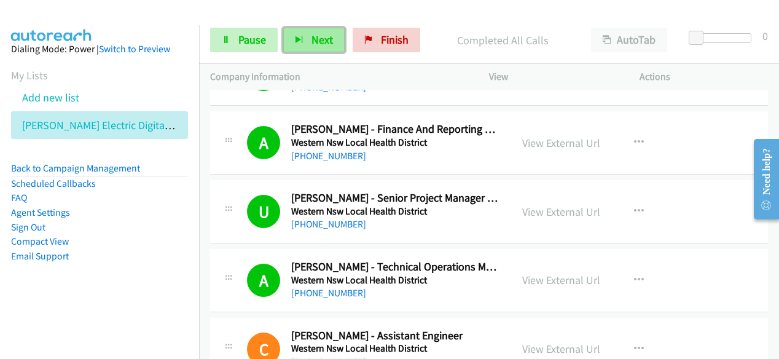
click at [321, 39] on span "Next" at bounding box center [321, 40] width 21 height 14
click at [235, 55] on div "Start Calls Pause Next Finish Completed All Calls AutoTab AutoTab 0" at bounding box center [489, 40] width 580 height 47
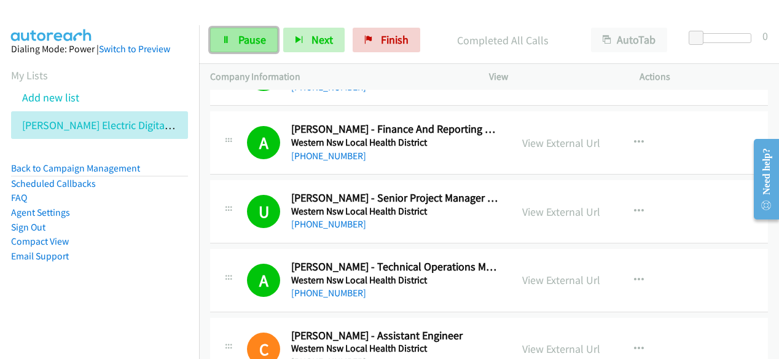
click at [239, 43] on span "Pause" at bounding box center [252, 40] width 28 height 14
